Goal: Check status: Check status

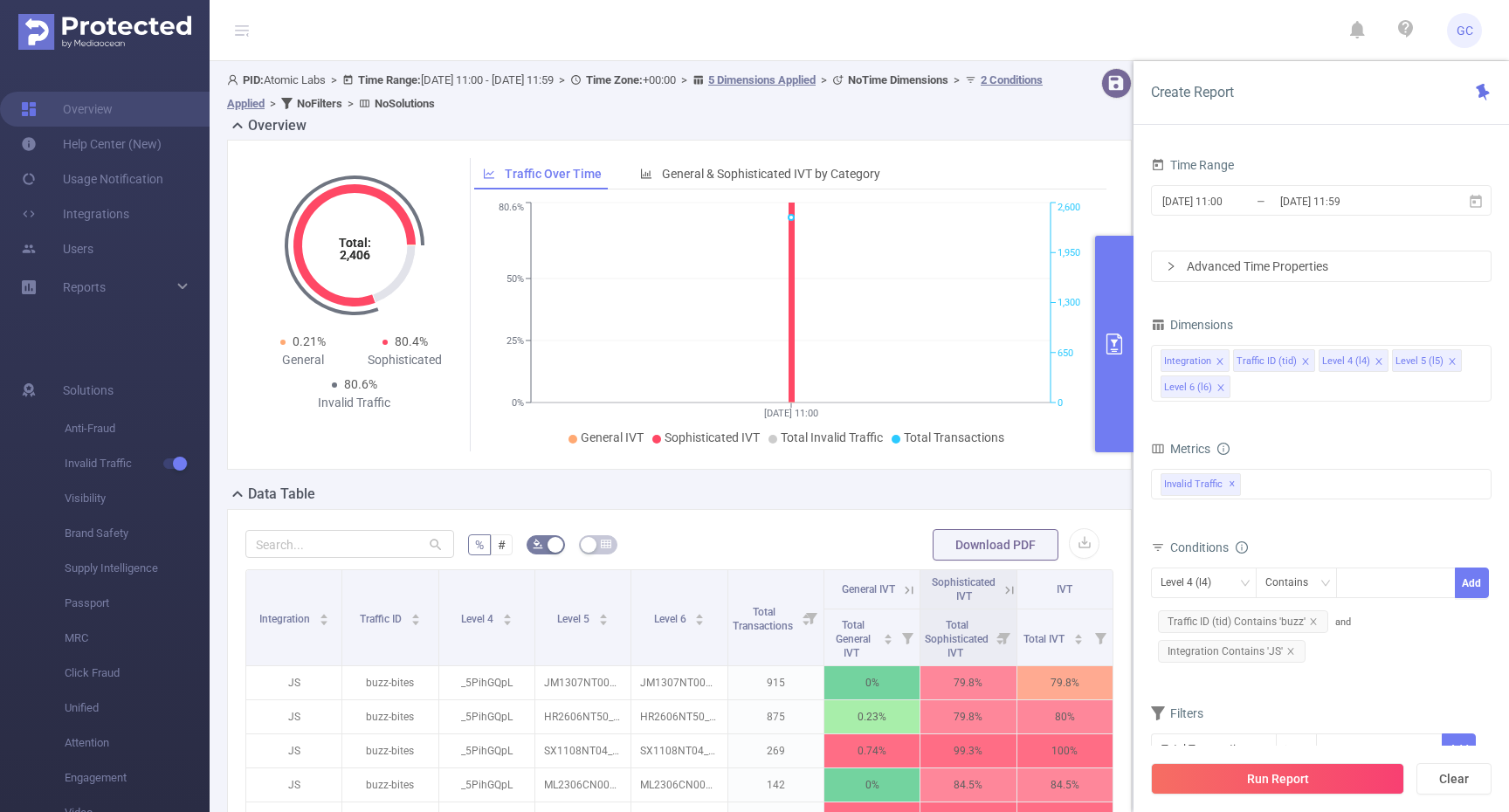
click at [803, 127] on div "Overview" at bounding box center [686, 128] width 918 height 24
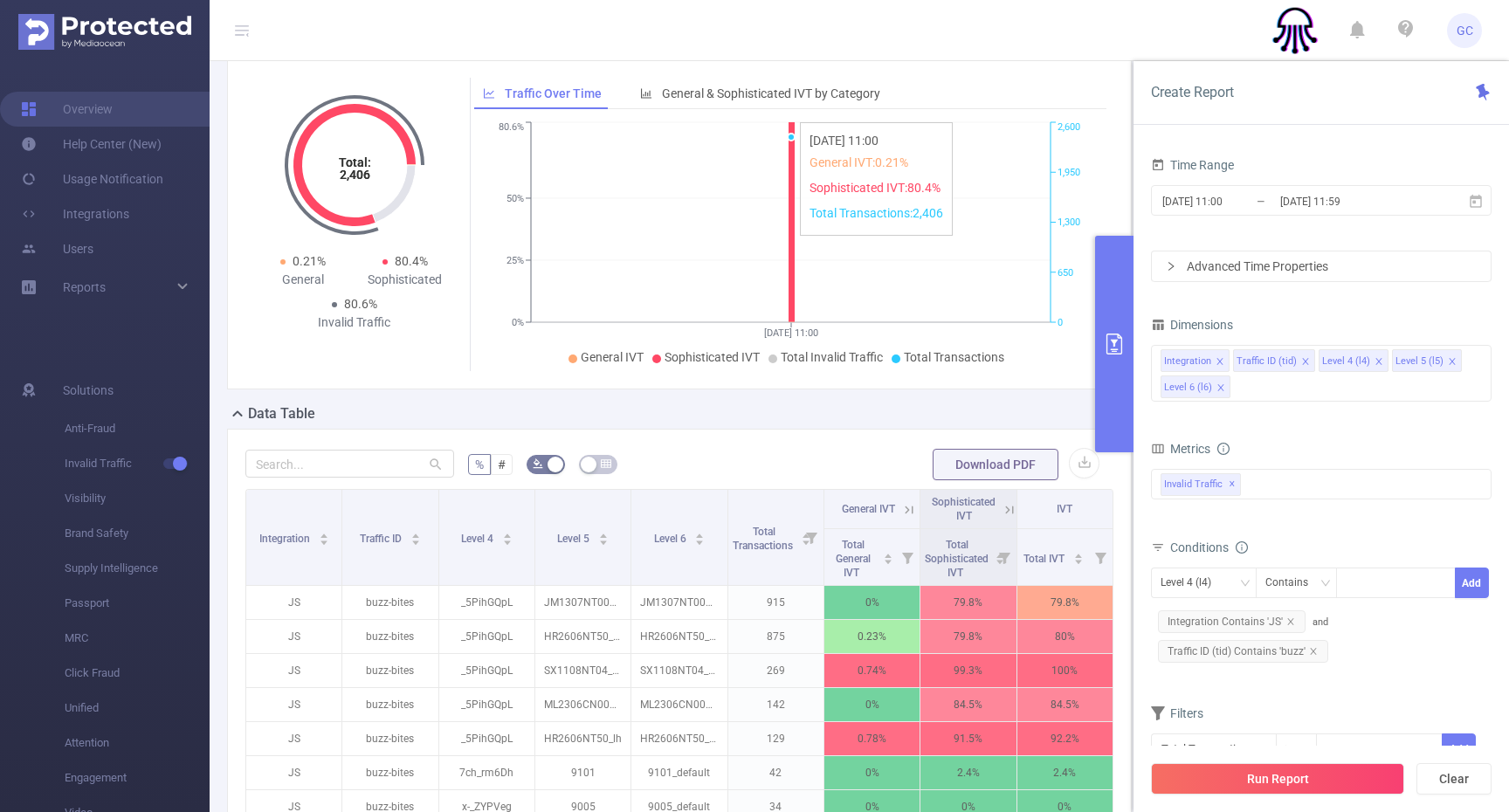
scroll to position [104, 0]
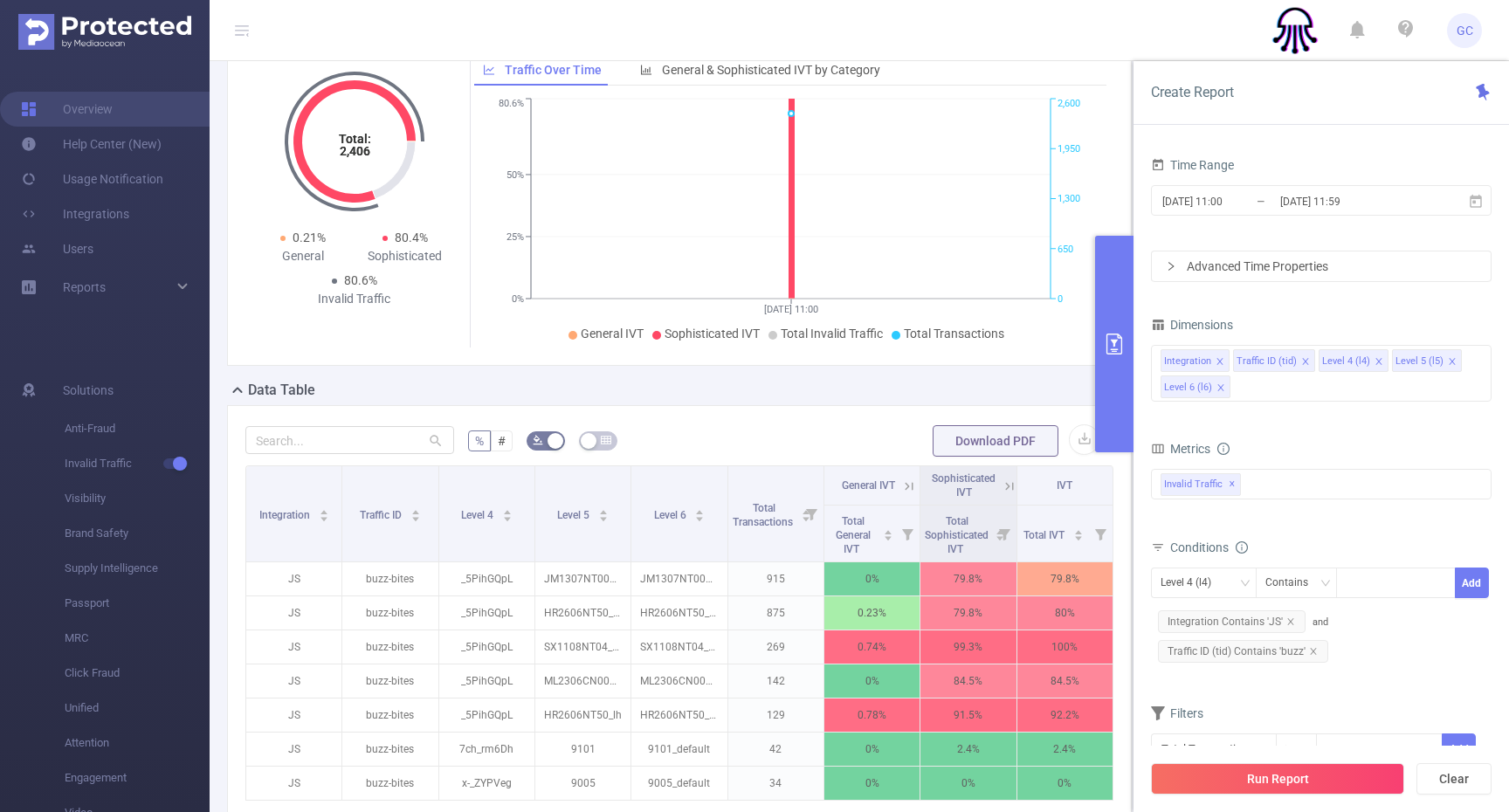
click at [1333, 541] on div "Conditions" at bounding box center [1320, 549] width 340 height 29
drag, startPoint x: 1288, startPoint y: 620, endPoint x: 1312, endPoint y: 620, distance: 24.0
click at [1288, 620] on icon "icon: close" at bounding box center [1290, 621] width 7 height 7
click at [1106, 196] on icon "28/08 11:00 0% 25% 50% 80.6% 0 650 1,300 1,950 2,600" at bounding box center [790, 221] width 633 height 253
click at [1334, 207] on input "[DATE] 11:59" at bounding box center [1349, 201] width 142 height 23
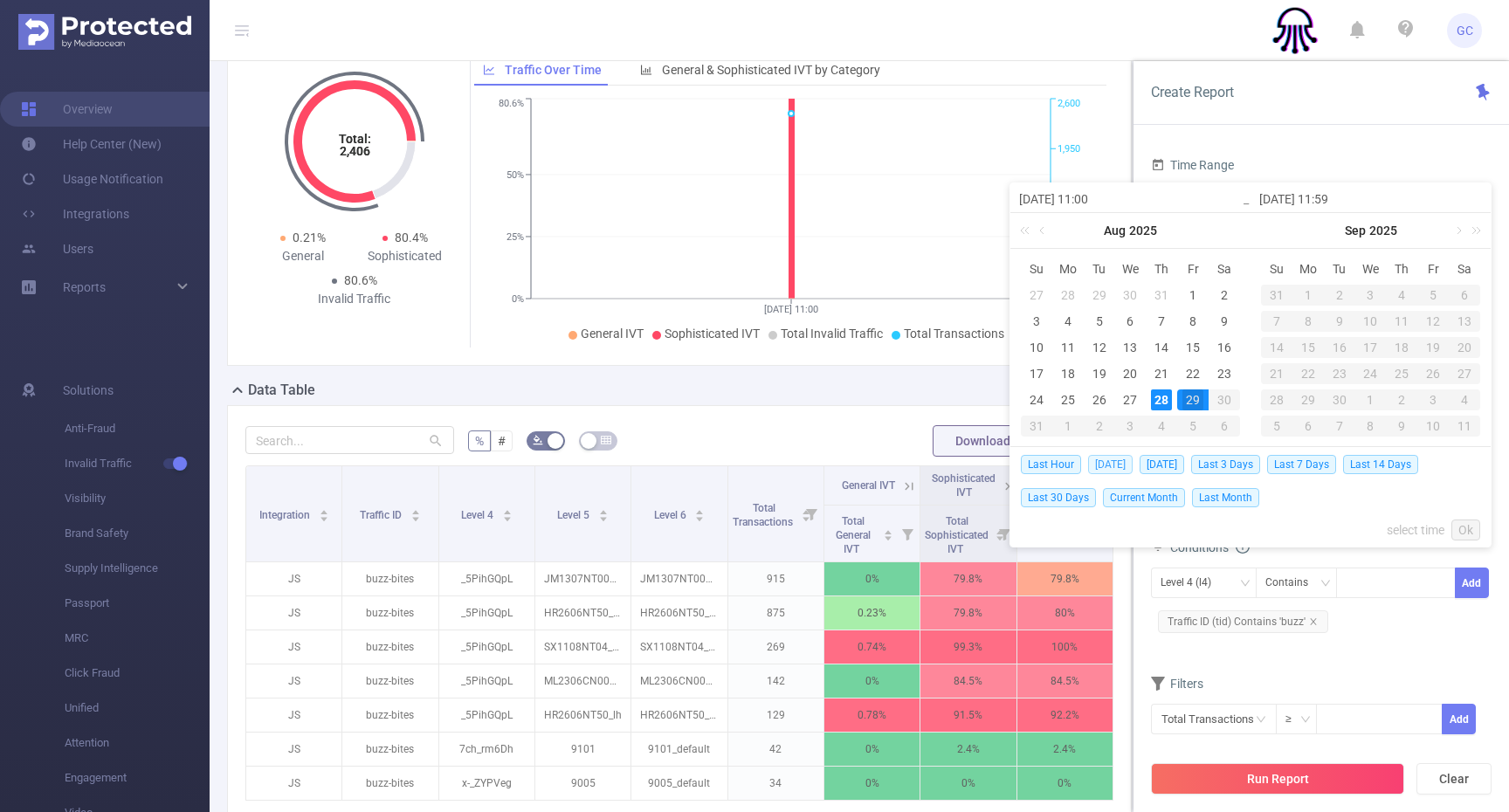
click at [1109, 462] on span "Today" at bounding box center [1109, 464] width 44 height 19
type input "2025-08-28 00:00"
type input "2025-08-28 23:59"
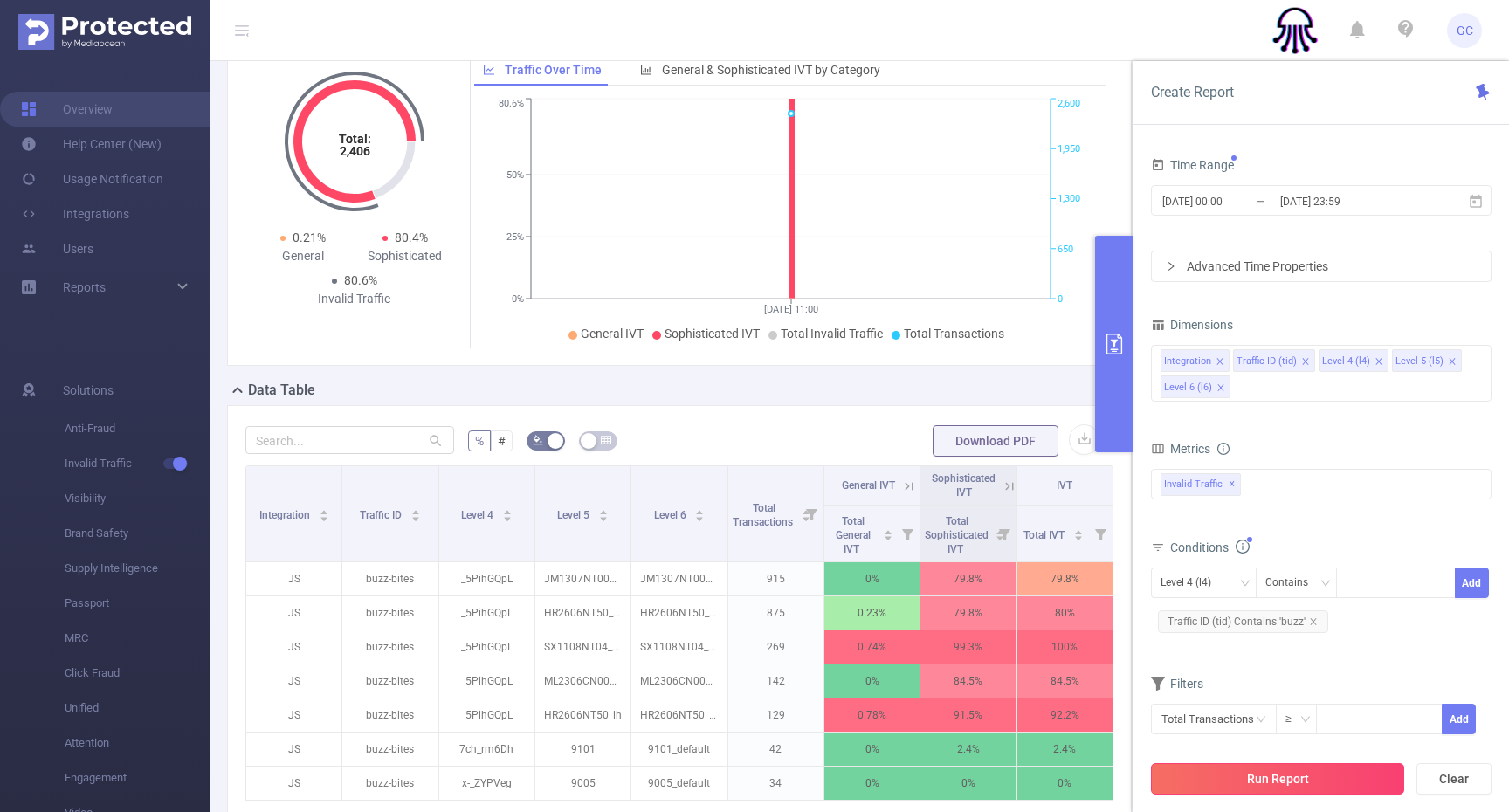
click at [1271, 780] on button "Run Report" at bounding box center [1277, 779] width 253 height 32
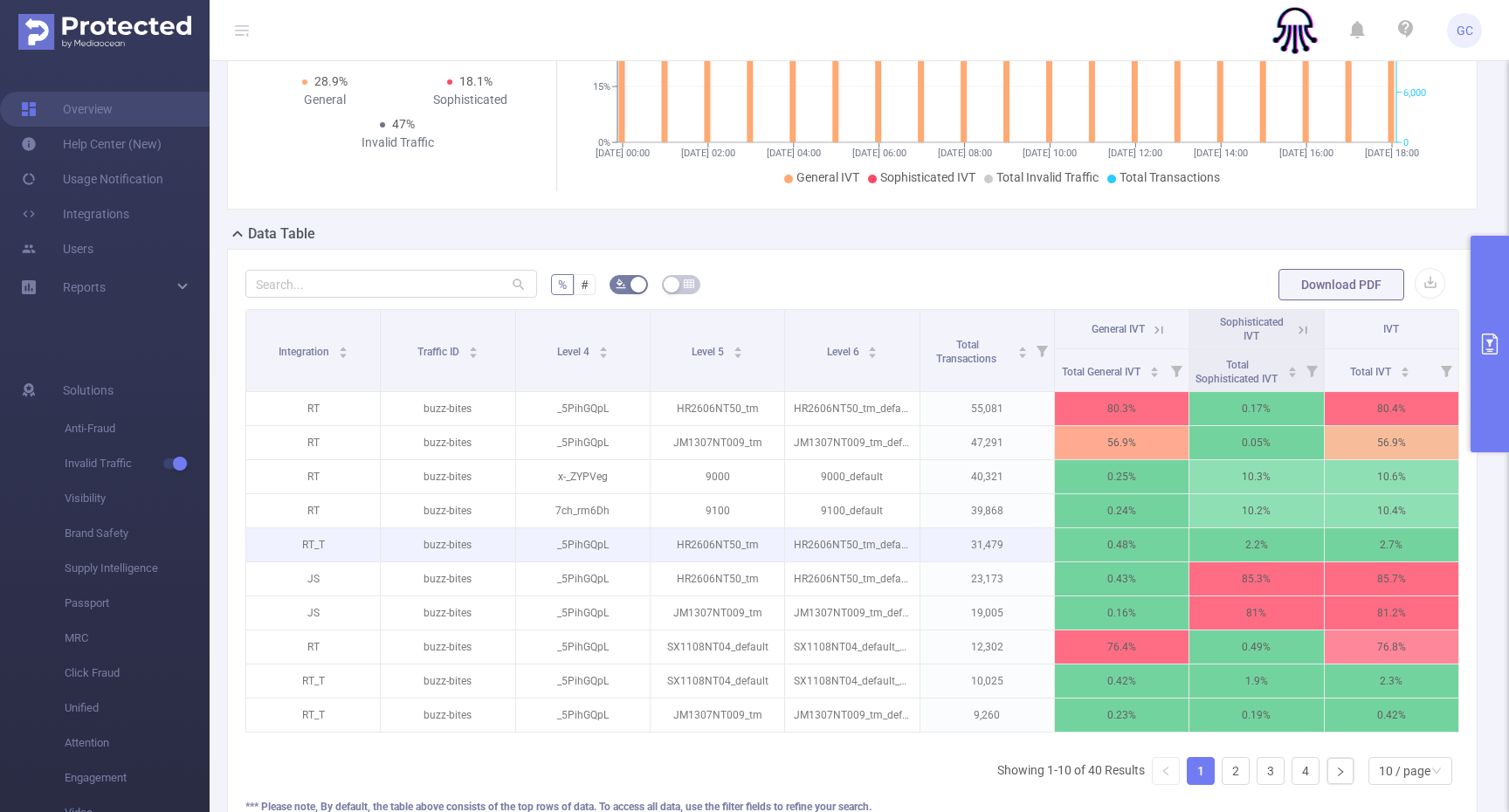
scroll to position [247, 0]
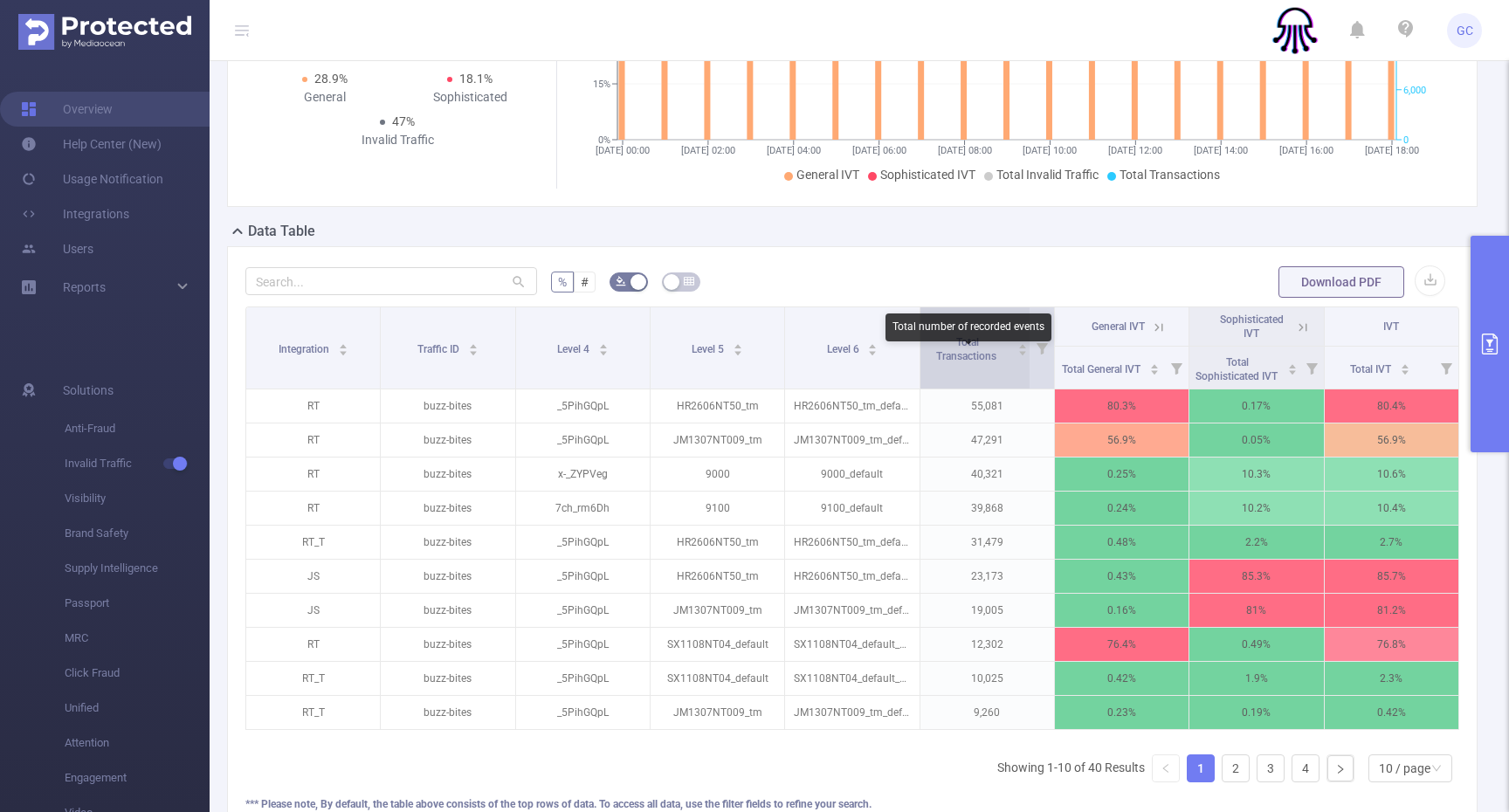
click at [974, 362] on span "Total Transactions" at bounding box center [967, 349] width 63 height 26
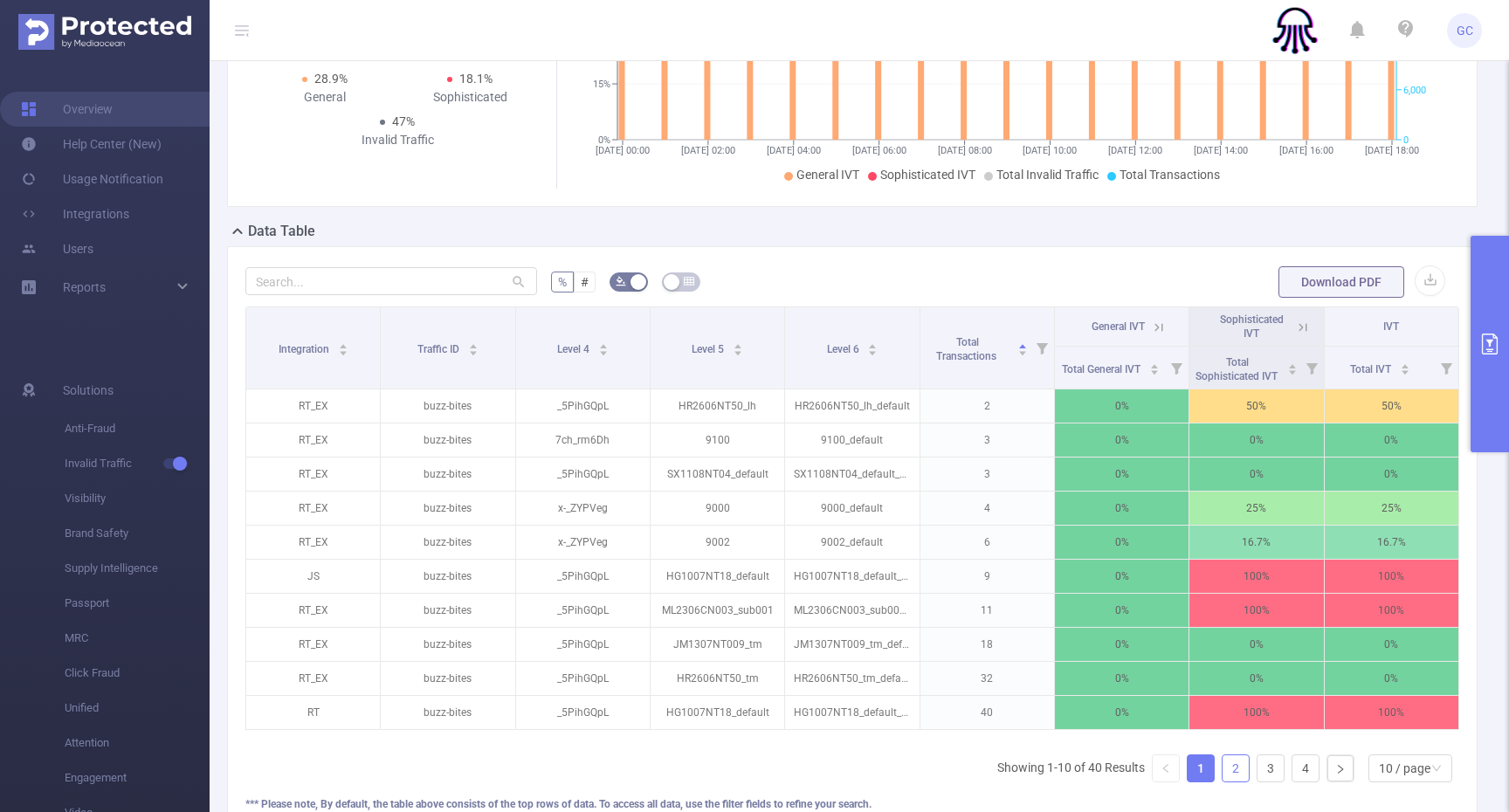
click at [1239, 781] on link "2" at bounding box center [1235, 768] width 26 height 26
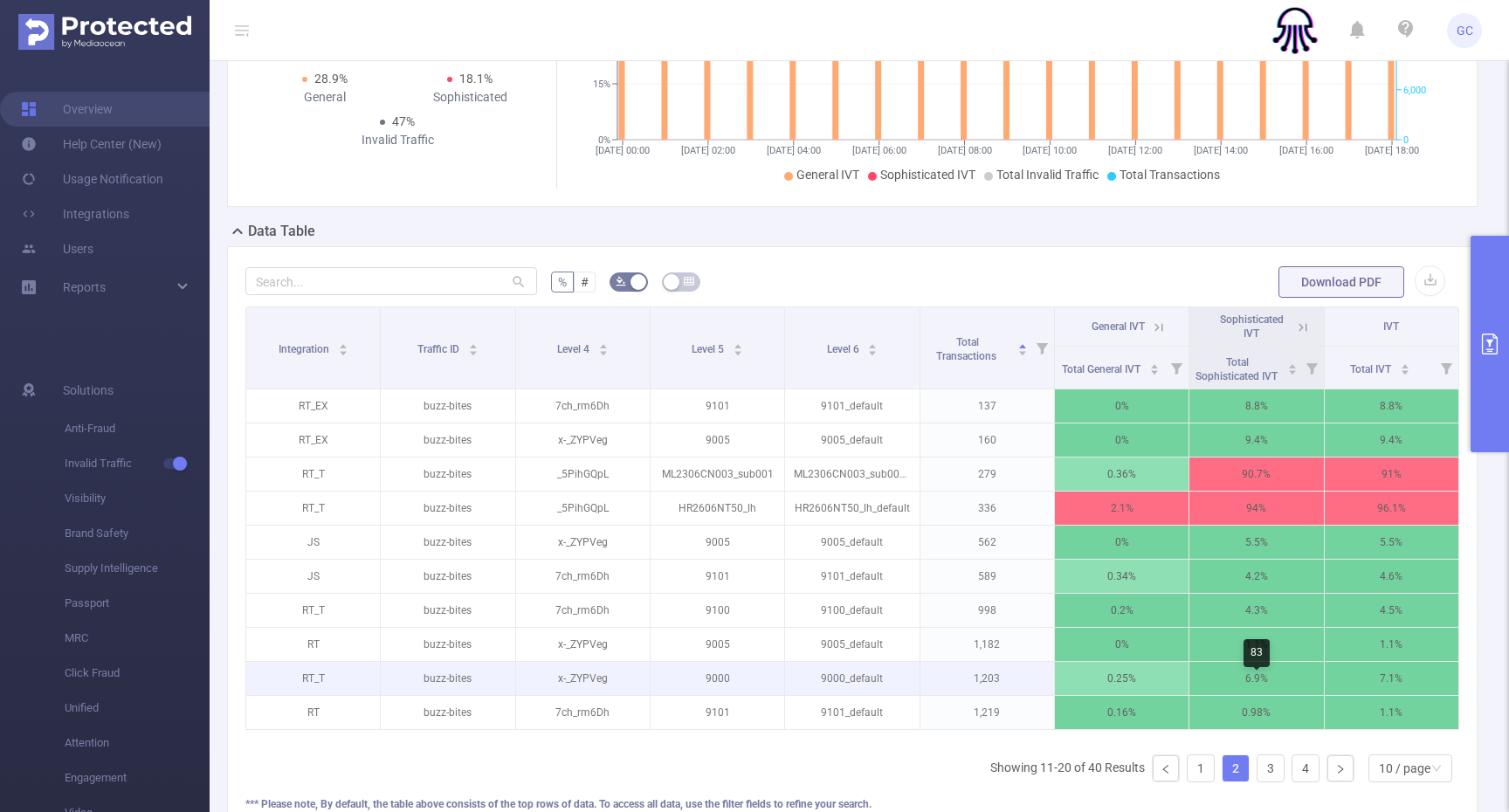
scroll to position [0, 4]
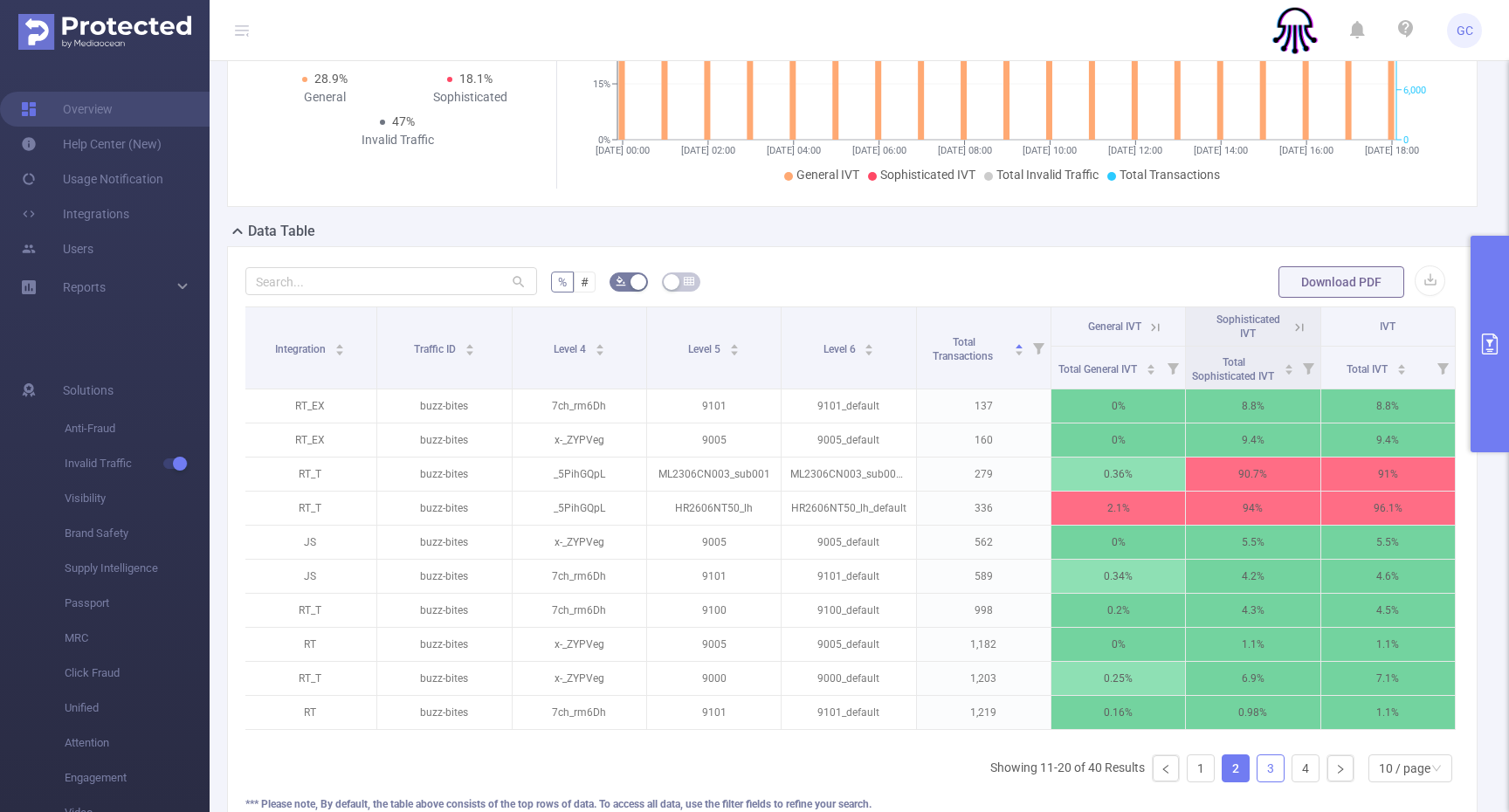
click at [1269, 781] on link "3" at bounding box center [1271, 768] width 26 height 26
